Goal: Information Seeking & Learning: Learn about a topic

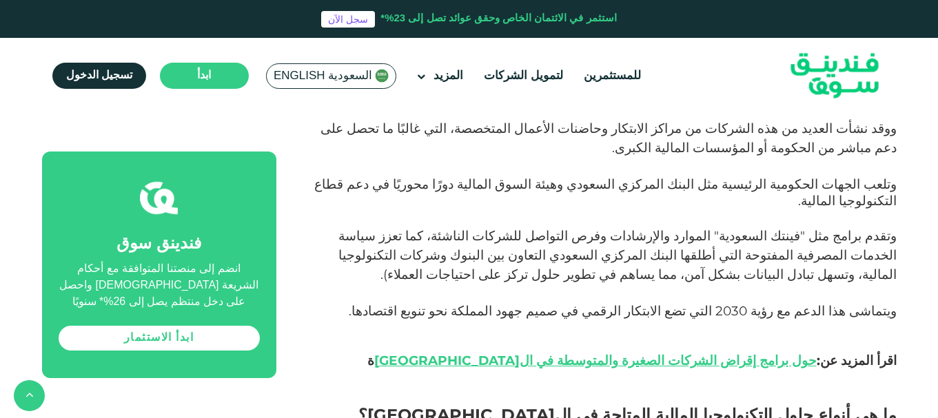
scroll to position [1558, 0]
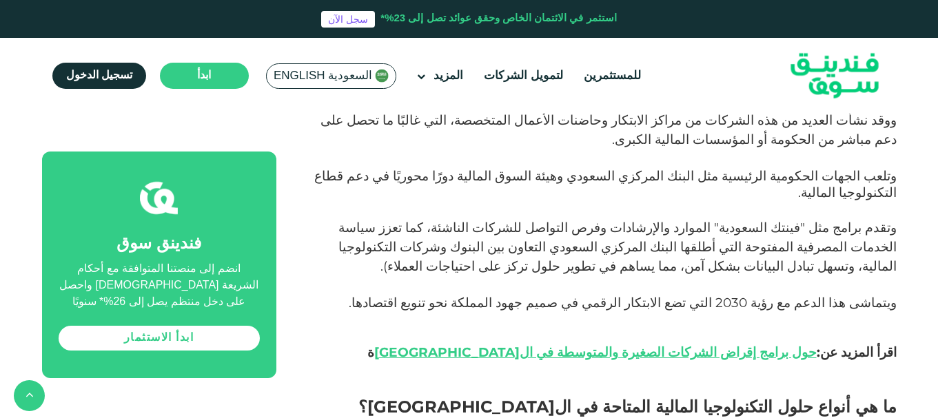
click at [473, 296] on p "ويتماشى هذا الدعم مع رؤية 2030 التي تضع الابتكار الرقمي في صميم جهود المملكة نح…" at bounding box center [601, 345] width 589 height 99
click at [551, 395] on h2 "ما هي أنواع حلول التكنولوجيا المالية المتاحة في السعودية؟" at bounding box center [601, 420] width 589 height 50
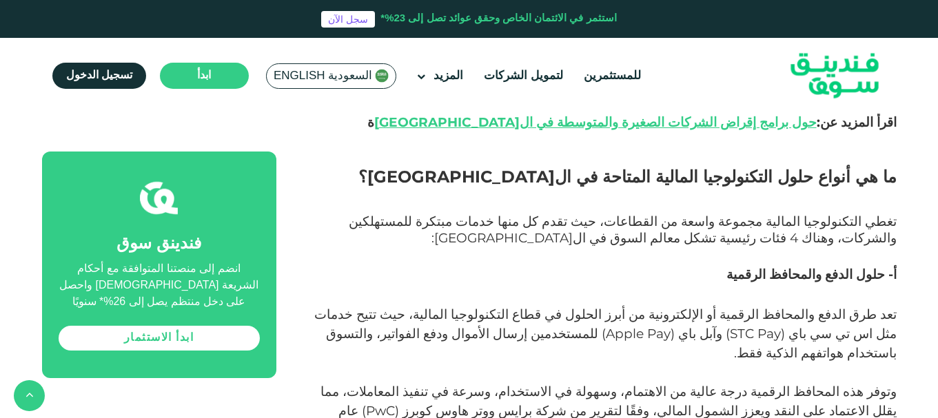
scroll to position [1765, 0]
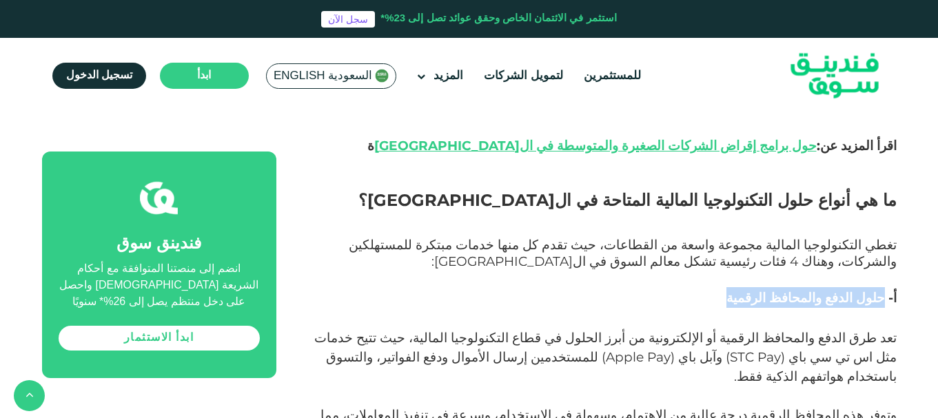
drag, startPoint x: 766, startPoint y: 170, endPoint x: 883, endPoint y: 171, distance: 117.2
click at [883, 290] on span "أ- حلول الدفع والمحافظ الرقمية" at bounding box center [811, 298] width 170 height 16
